Goal: Browse casually: Explore the website without a specific task or goal

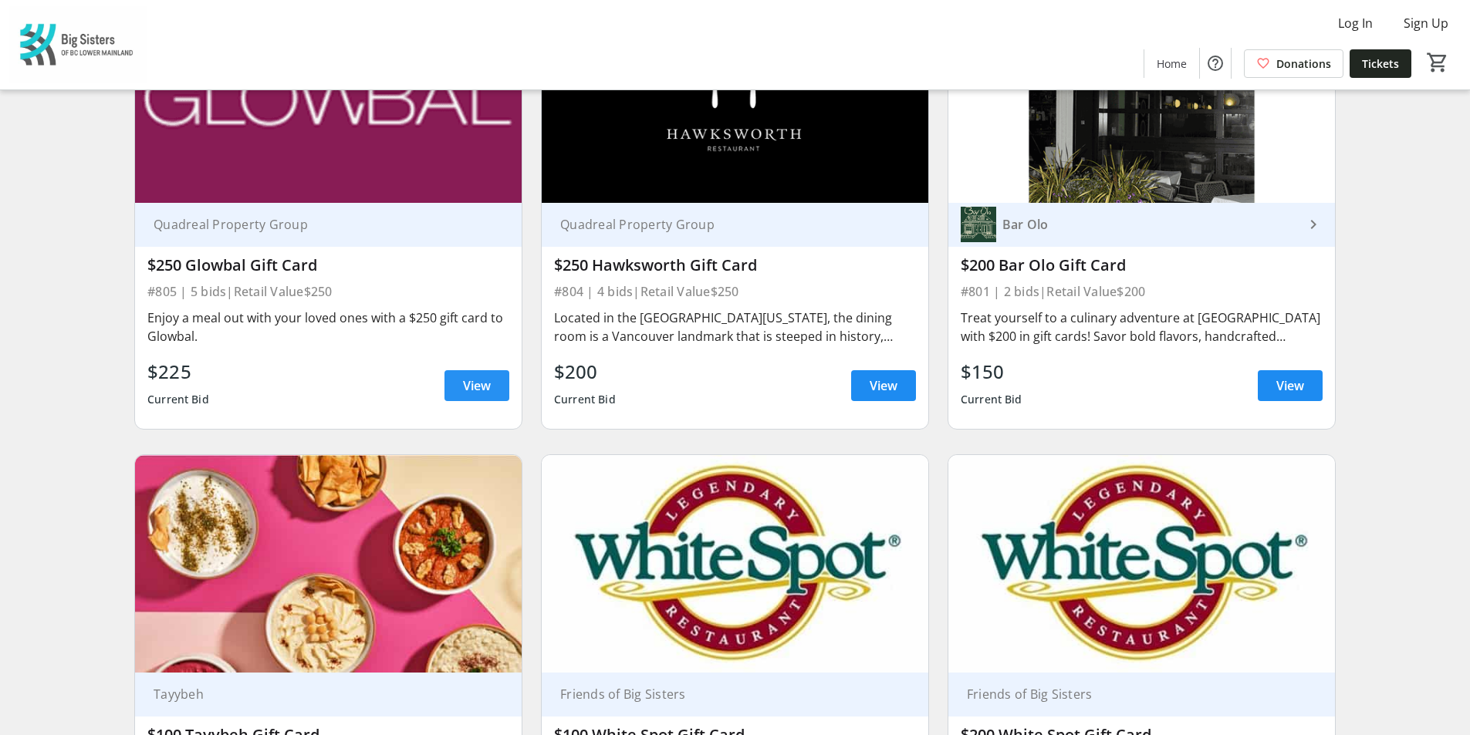
scroll to position [2054, 0]
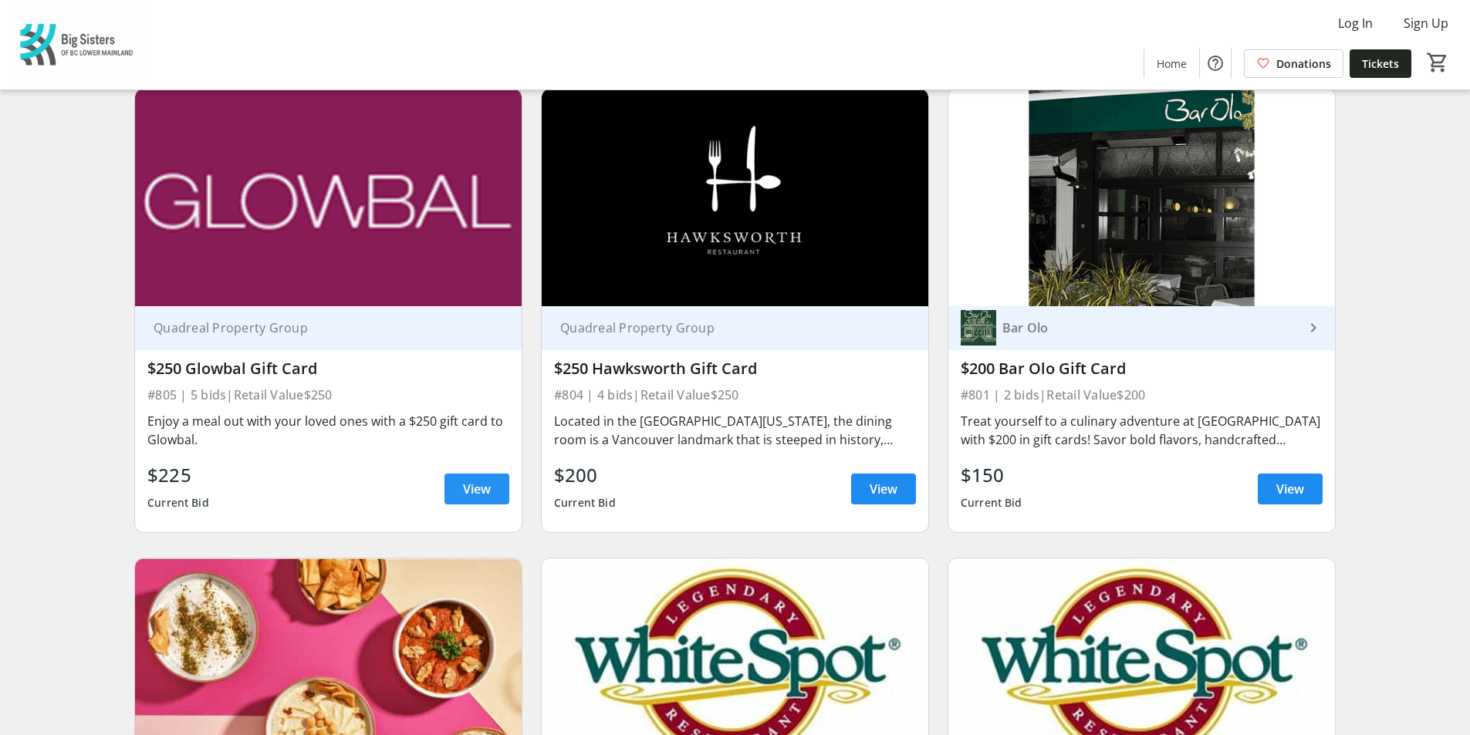
click at [482, 480] on span "View" at bounding box center [477, 489] width 28 height 19
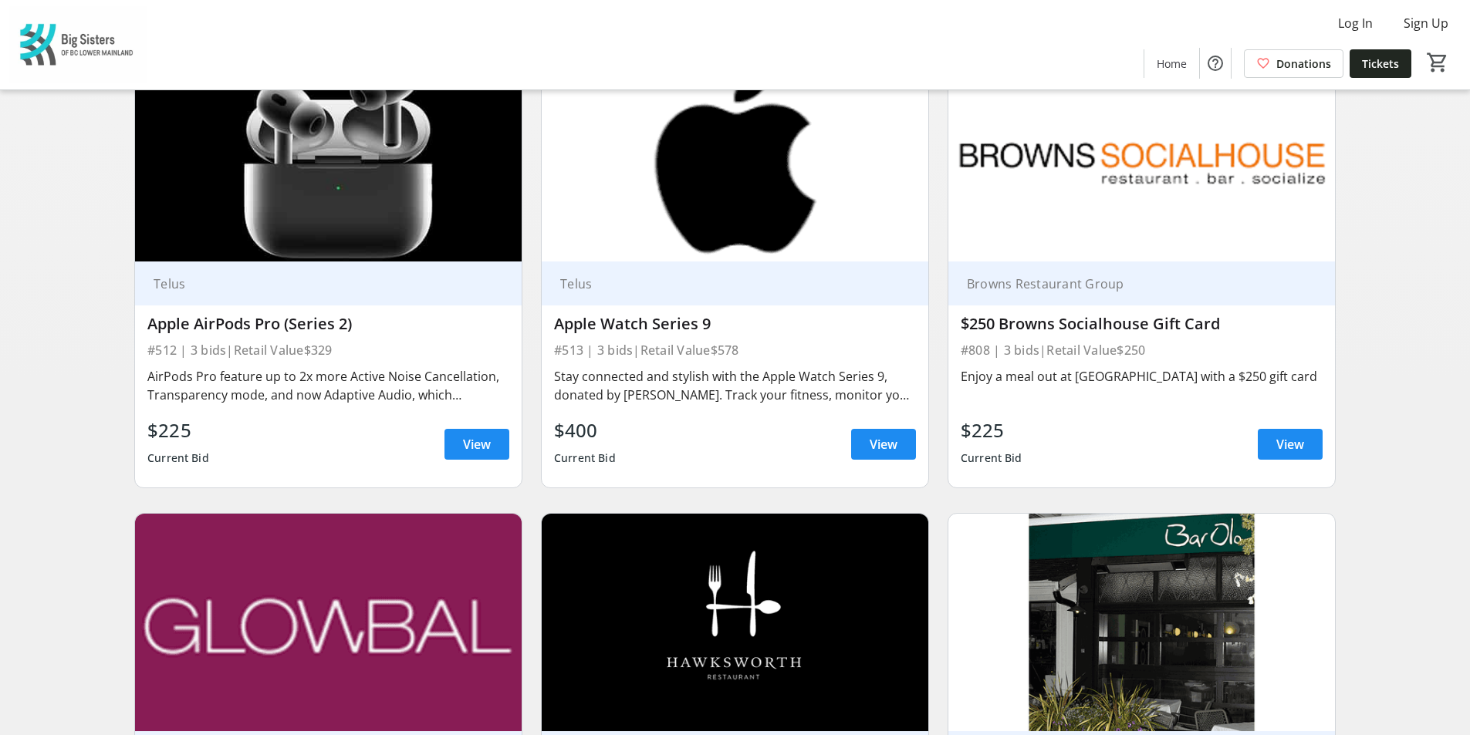
scroll to position [1591, 0]
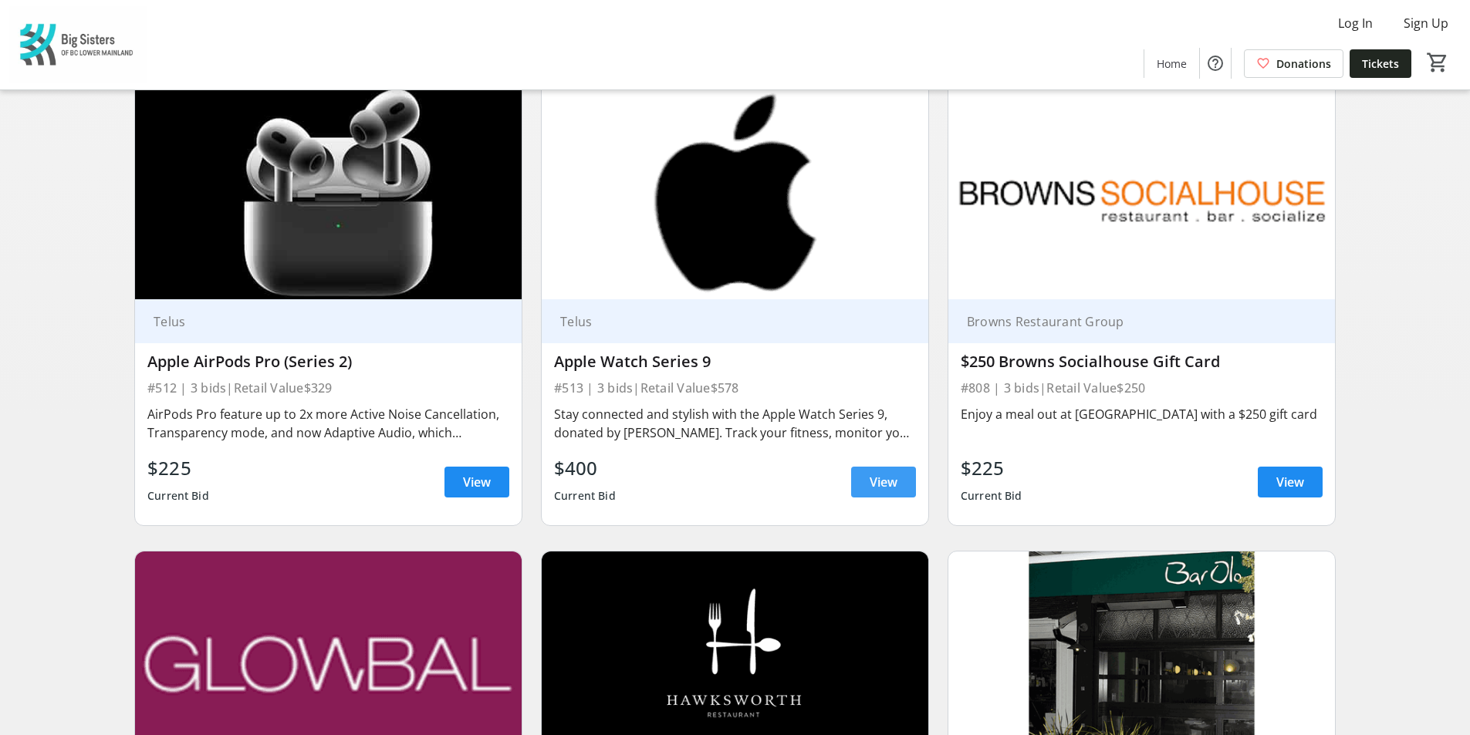
click at [894, 473] on span "View" at bounding box center [884, 482] width 28 height 19
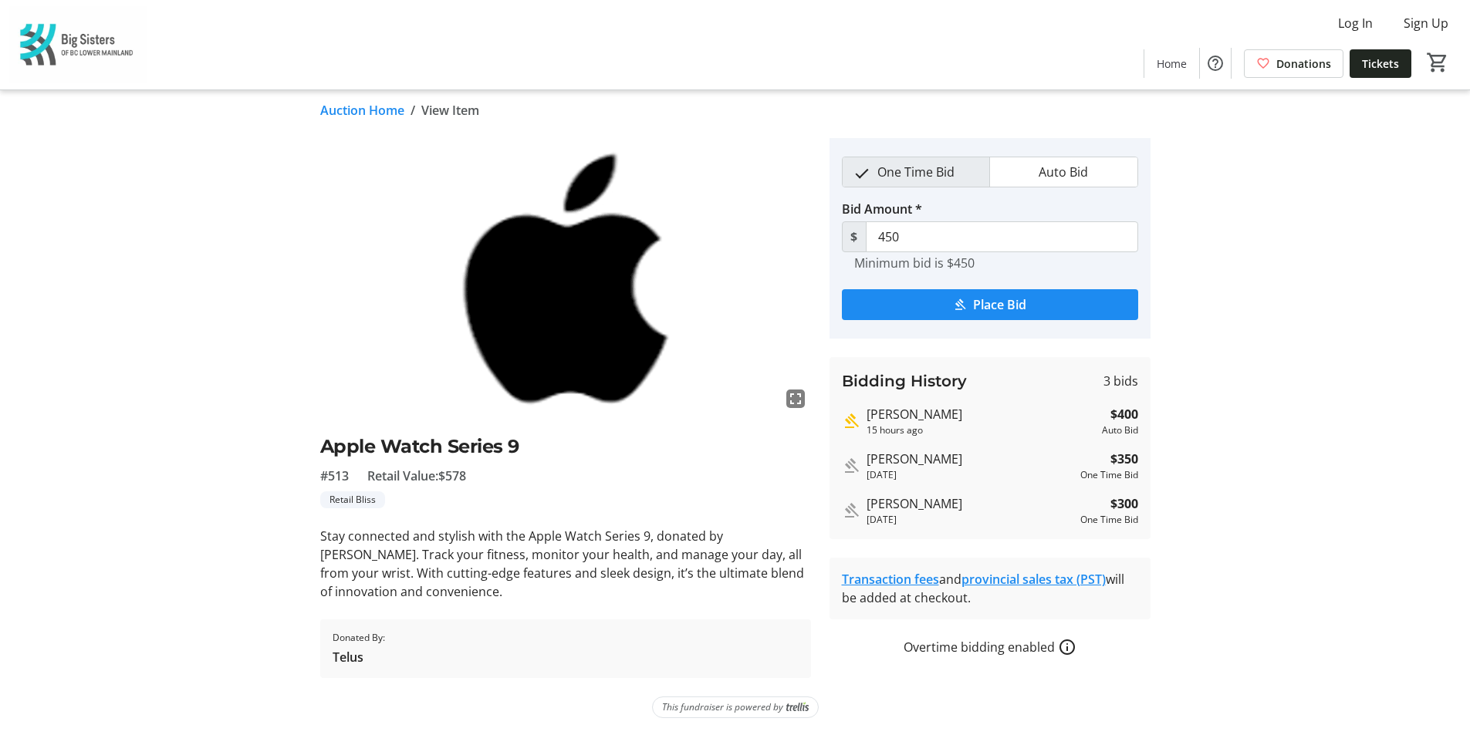
scroll to position [9, 0]
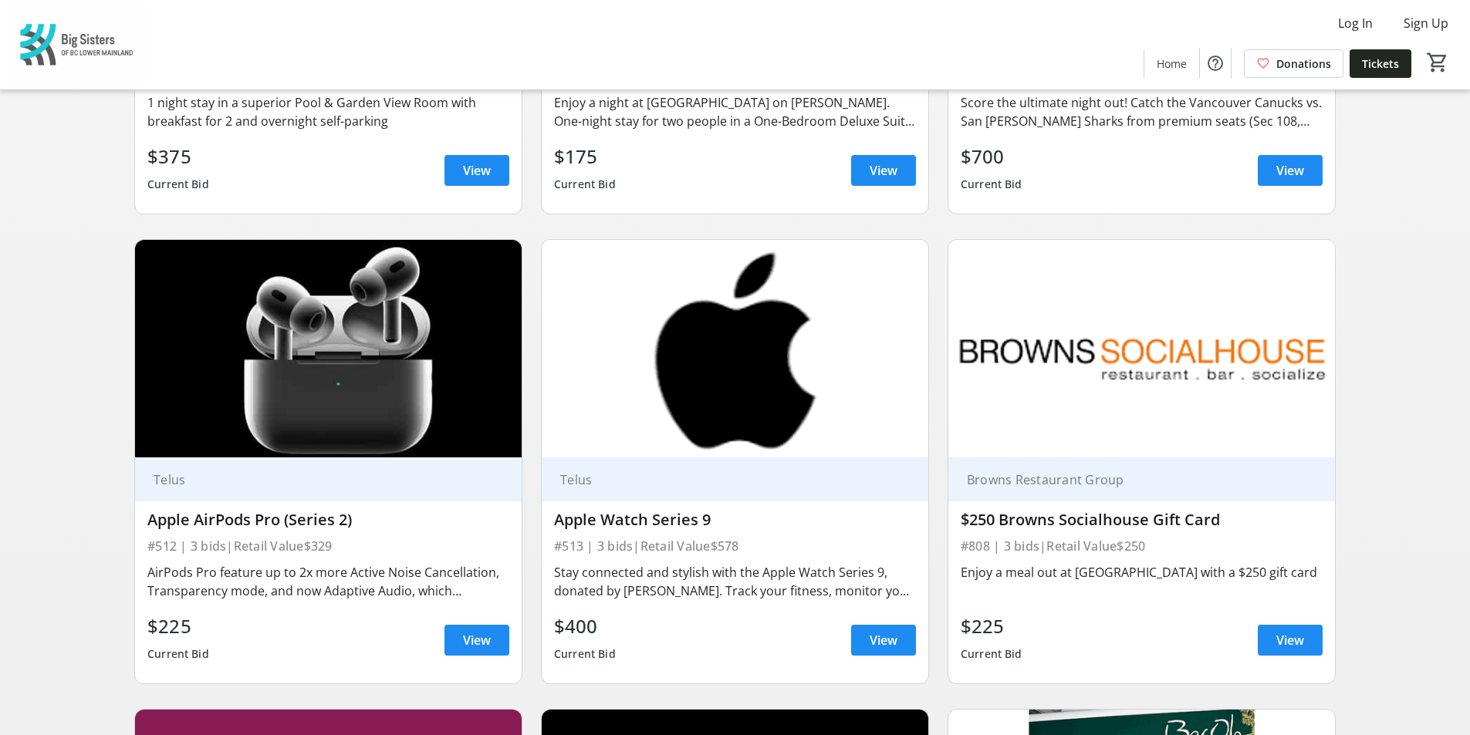
scroll to position [1437, 0]
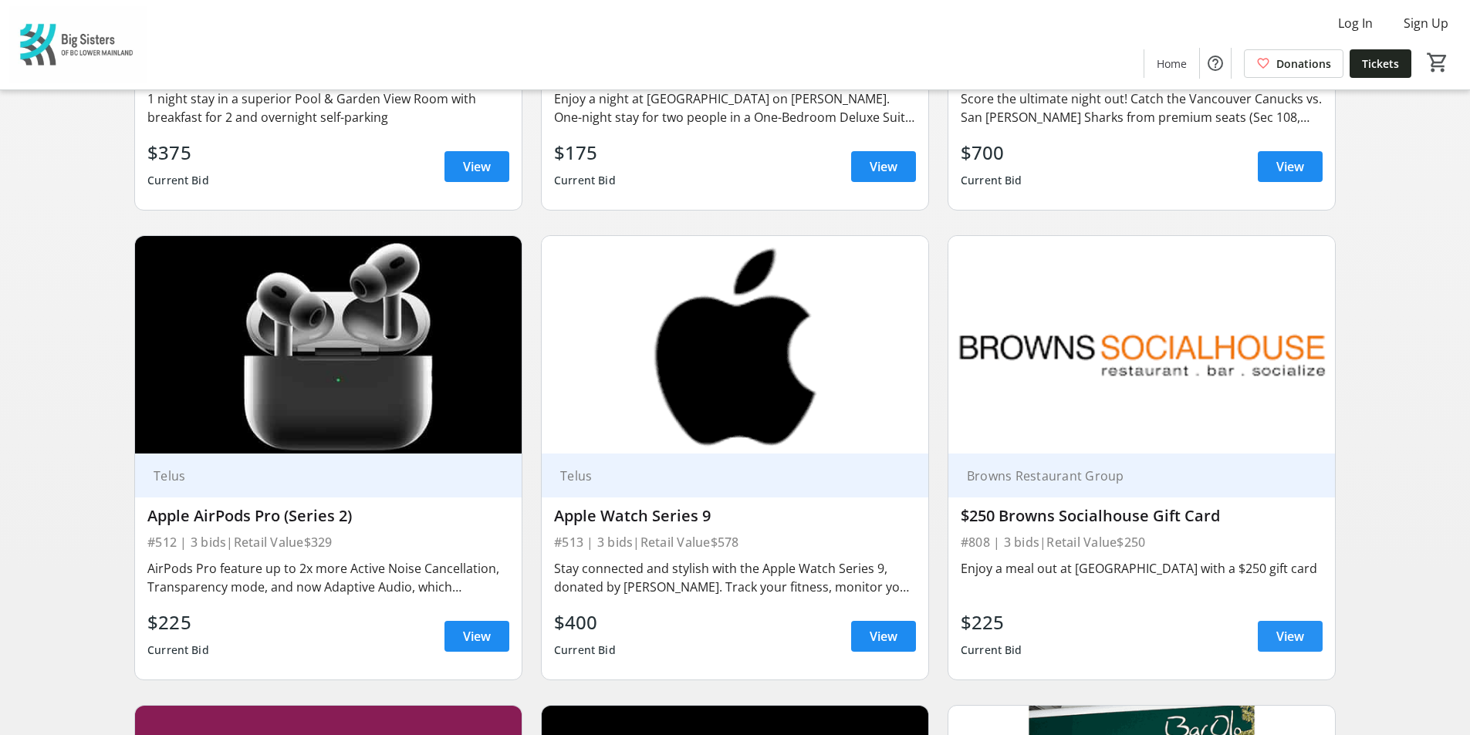
click at [1296, 627] on span "View" at bounding box center [1290, 636] width 28 height 19
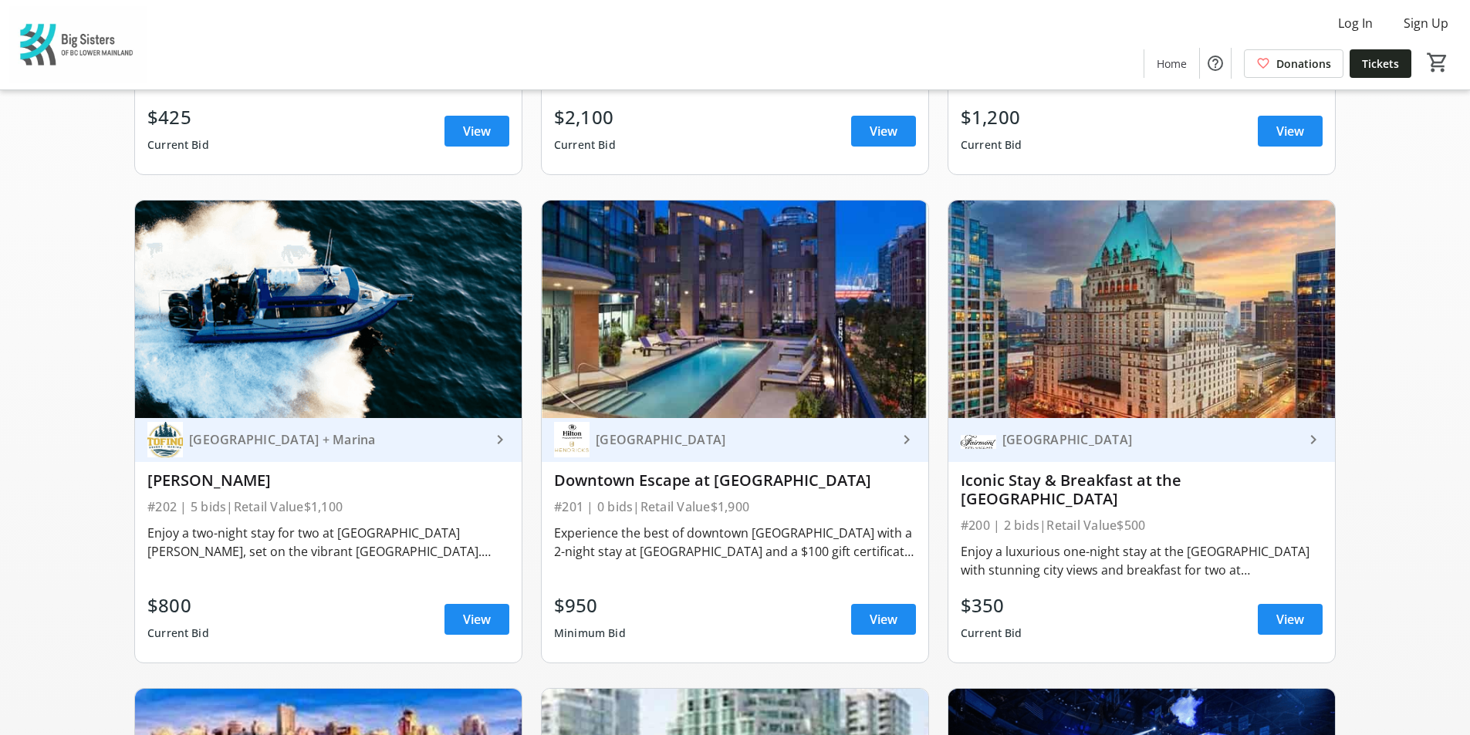
scroll to position [511, 0]
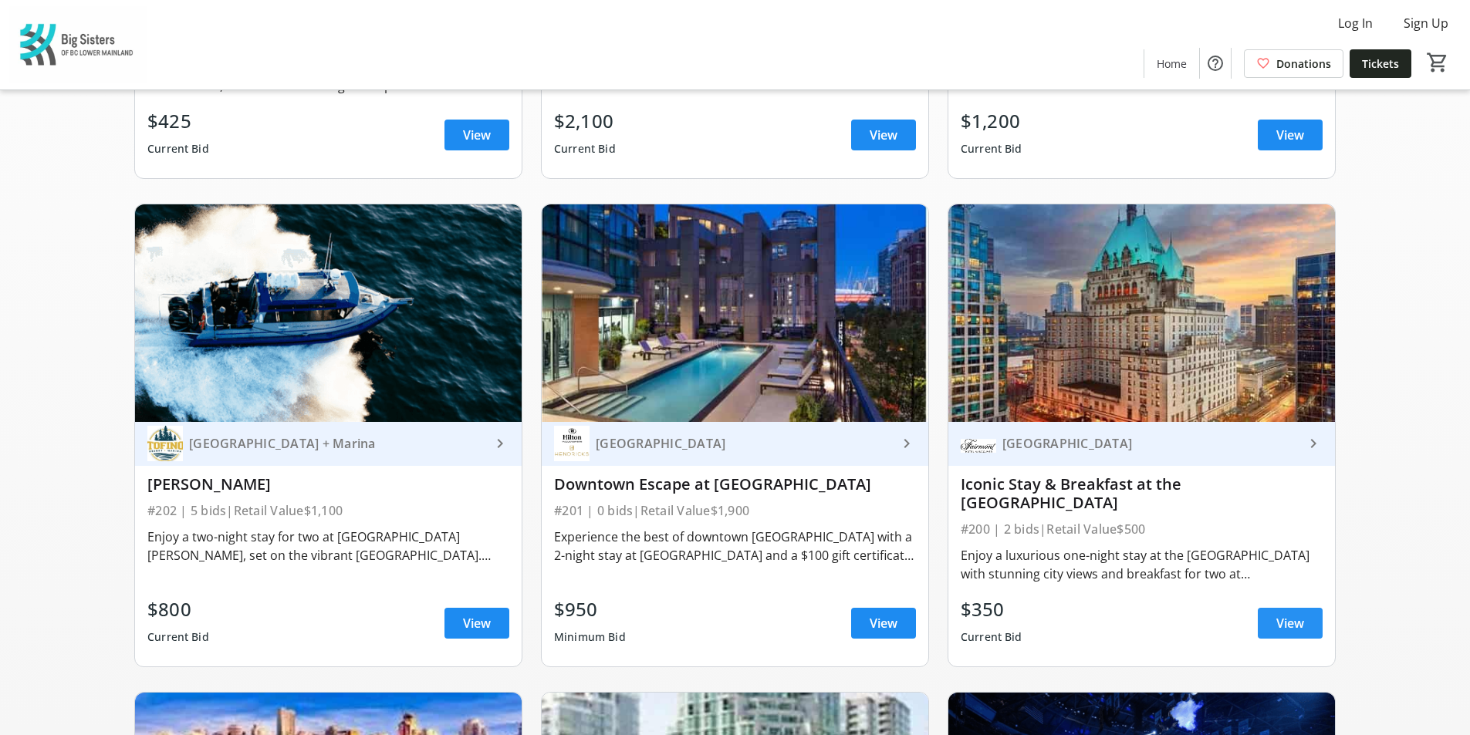
click at [1302, 614] on span "View" at bounding box center [1290, 623] width 28 height 19
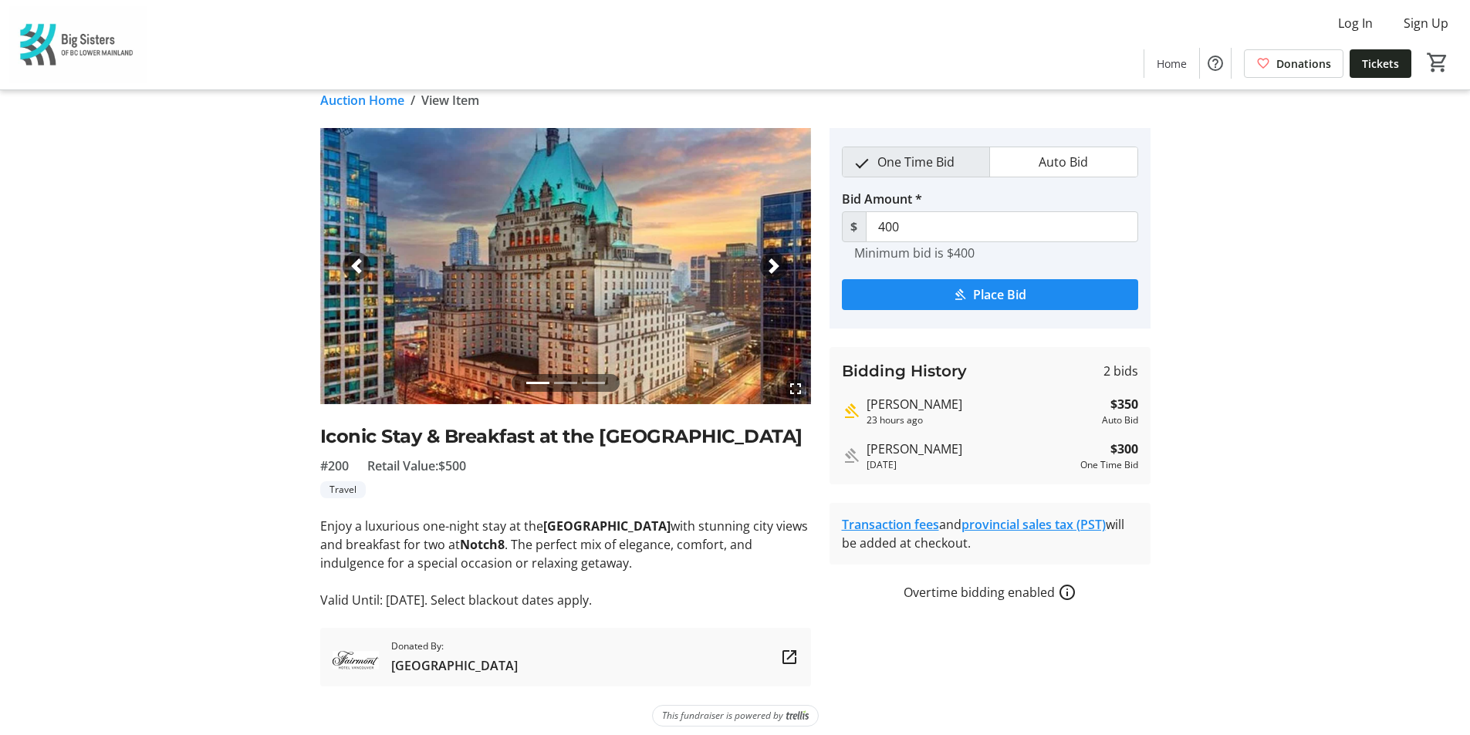
scroll to position [28, 0]
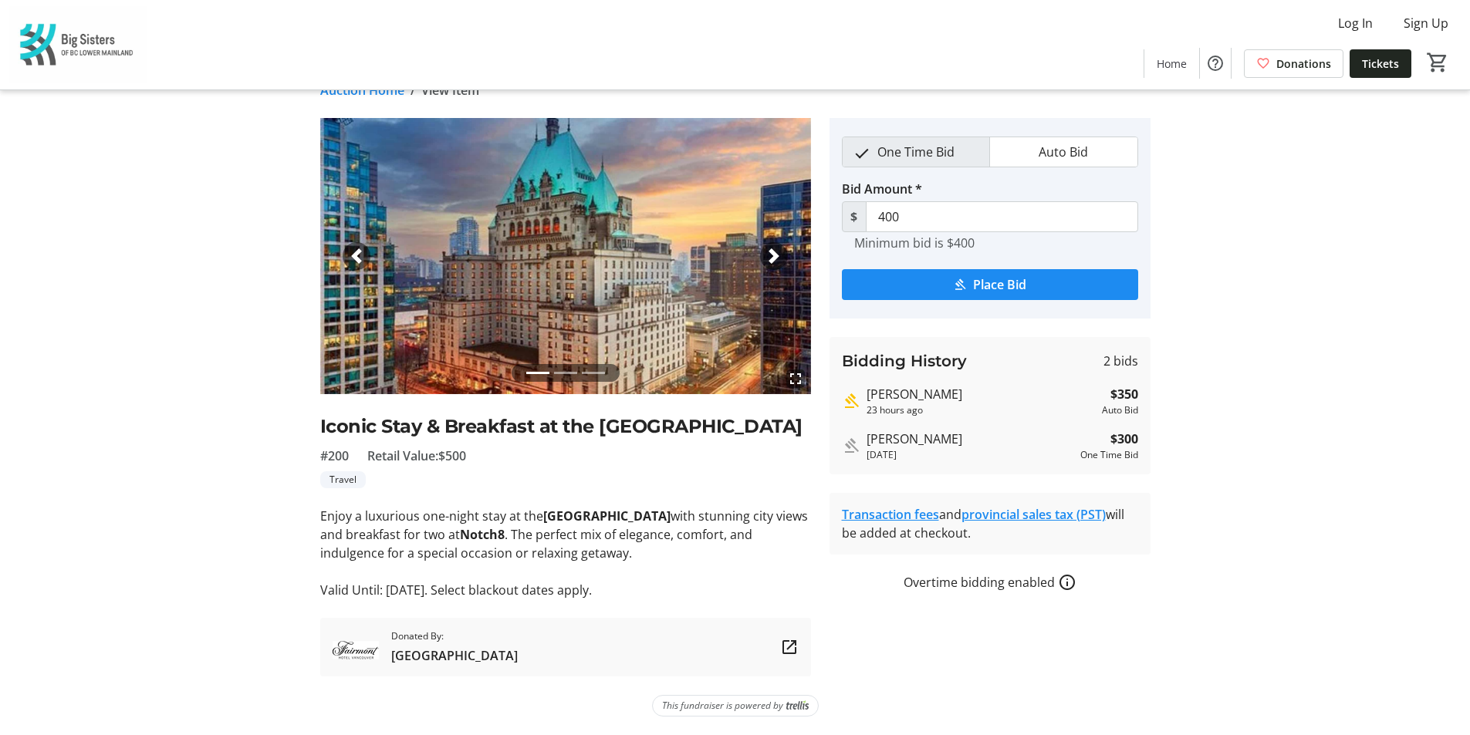
click at [769, 251] on span "button" at bounding box center [773, 255] width 15 height 15
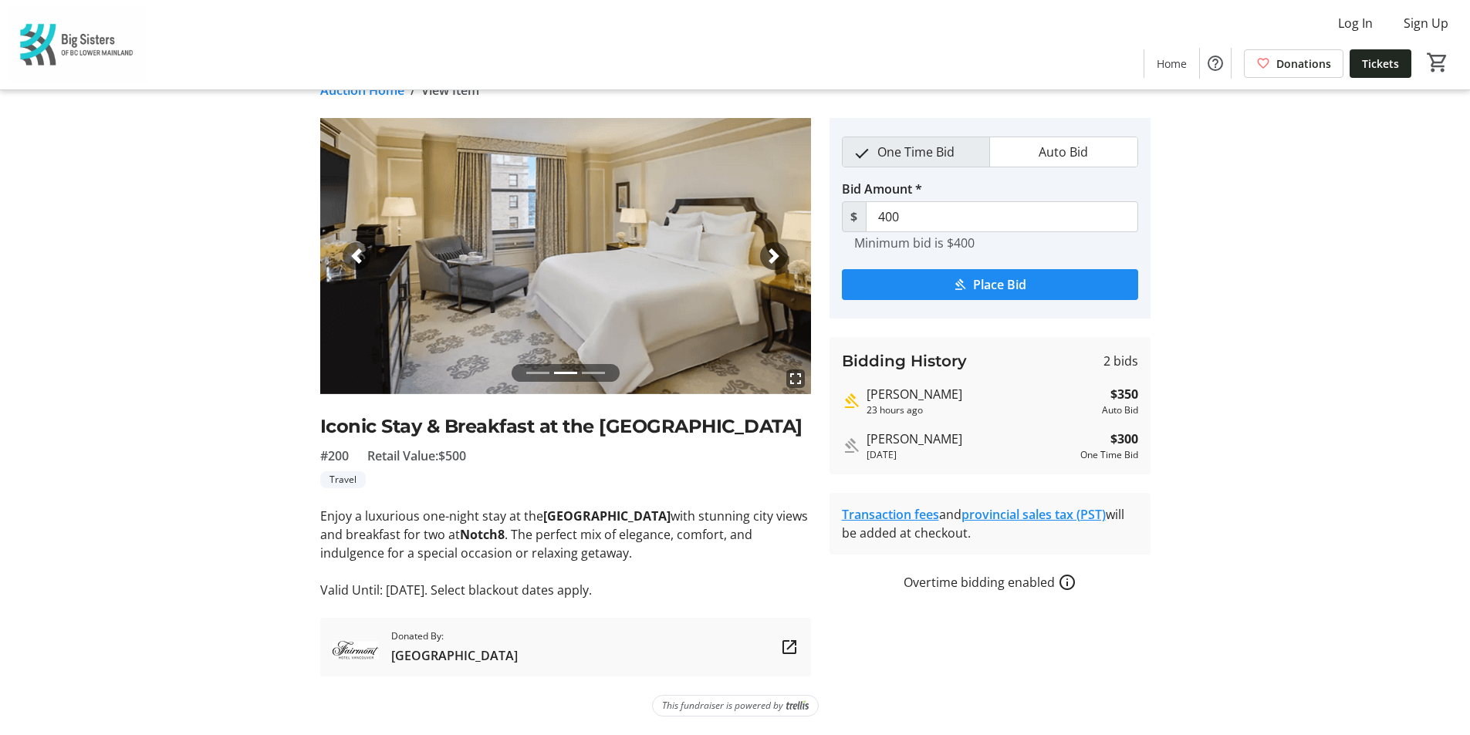
click at [769, 251] on span "button" at bounding box center [773, 255] width 15 height 15
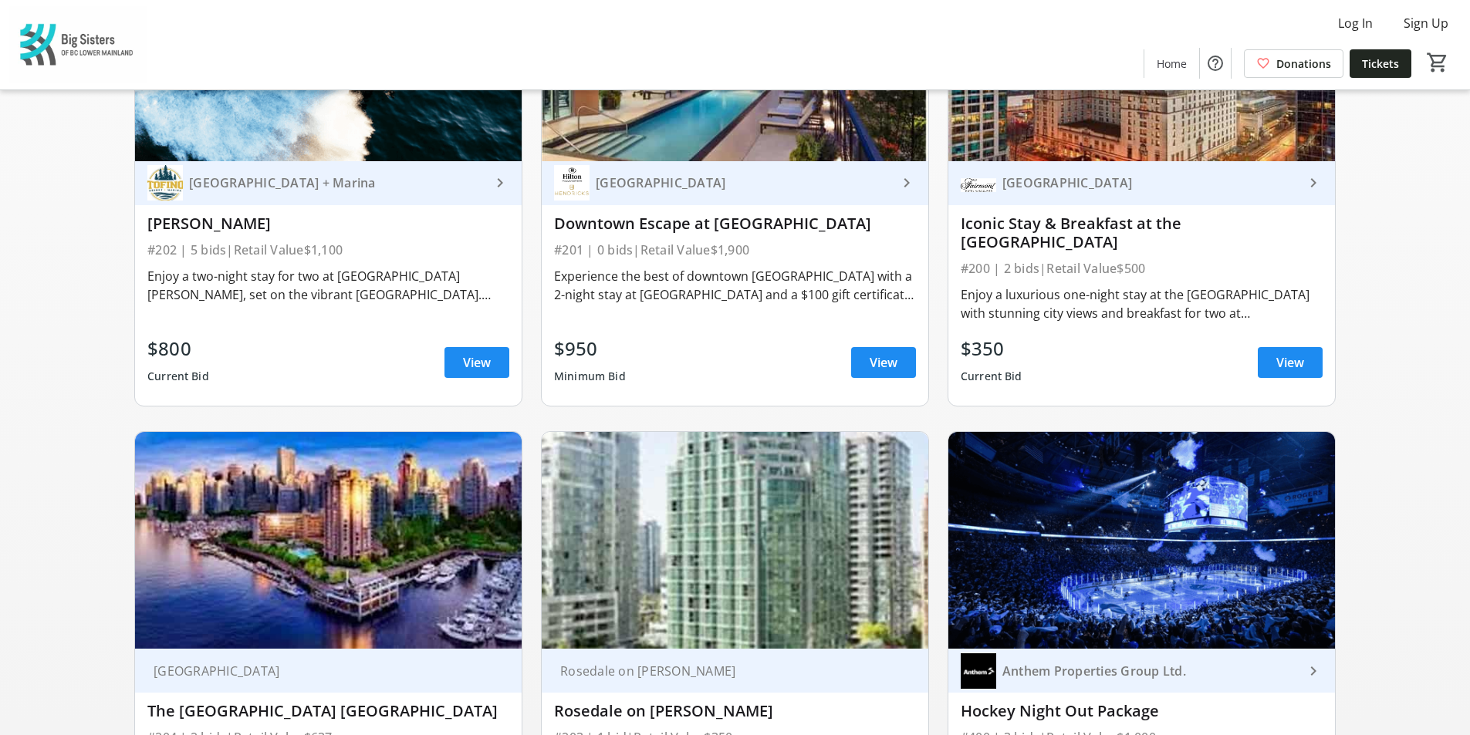
scroll to position [849, 0]
